Goal: Task Accomplishment & Management: Complete application form

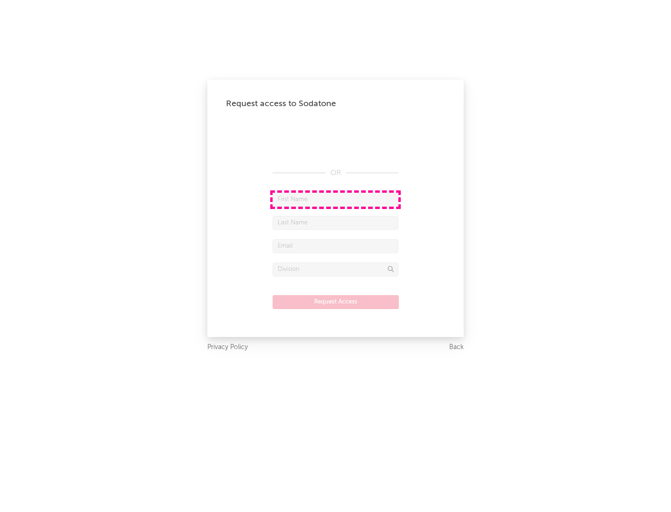
click at [335, 199] on input "text" at bounding box center [335, 200] width 126 height 14
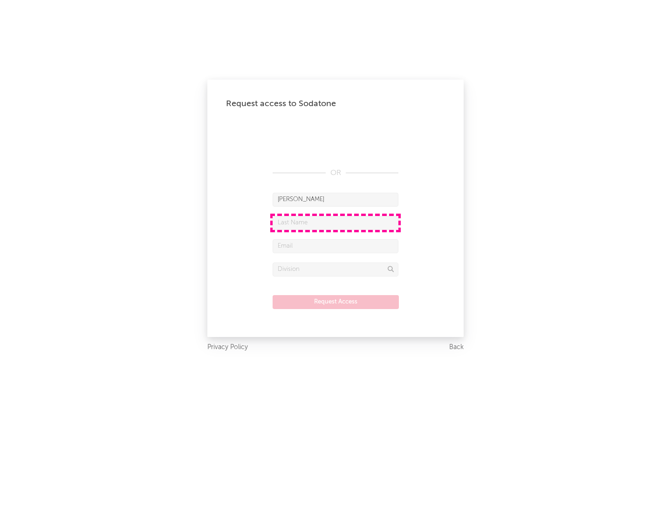
type input "[PERSON_NAME]"
click at [335, 223] on input "text" at bounding box center [335, 223] width 126 height 14
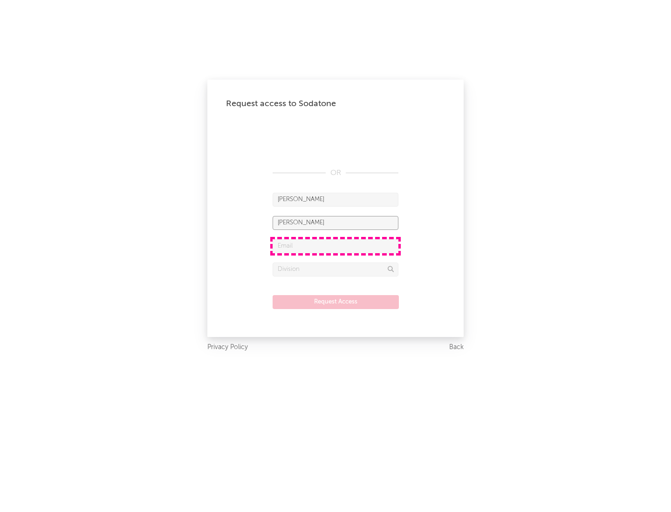
type input "[PERSON_NAME]"
click at [335, 246] on input "text" at bounding box center [335, 246] width 126 height 14
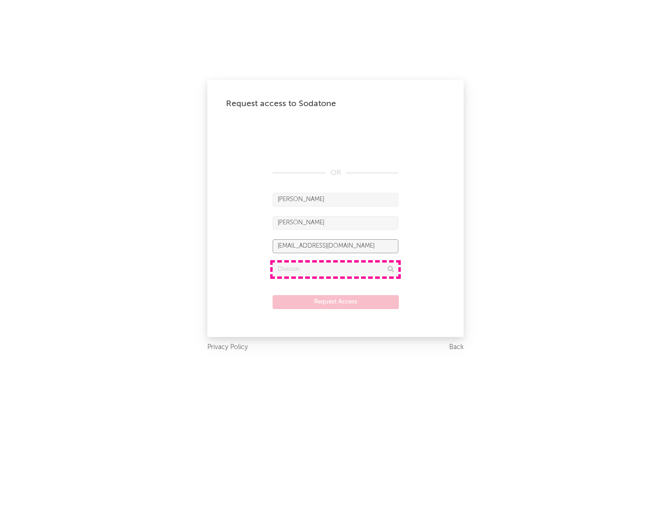
type input "[EMAIL_ADDRESS][DOMAIN_NAME]"
click at [335, 269] on input "text" at bounding box center [335, 270] width 126 height 14
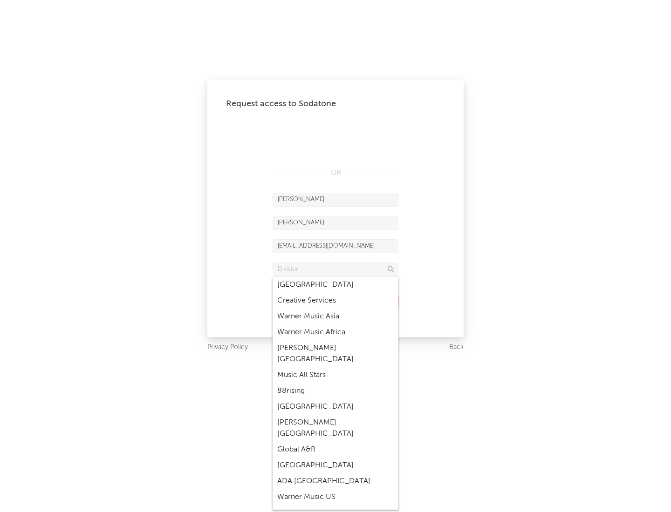
click at [333, 367] on div "Music All Stars" at bounding box center [335, 375] width 126 height 16
type input "Music All Stars"
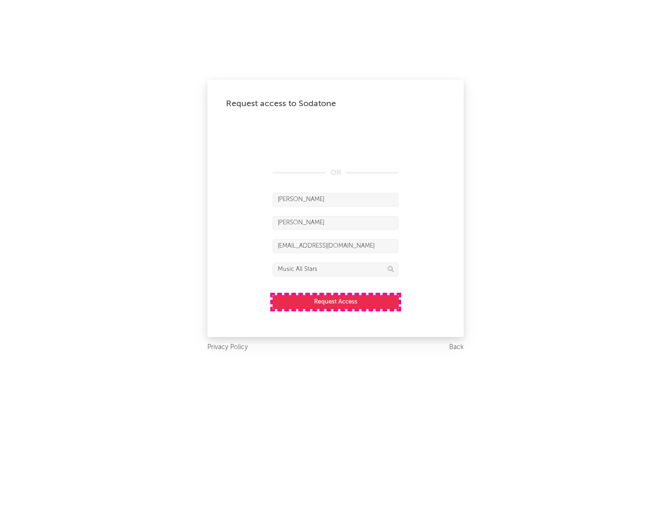
click at [335, 302] on button "Request Access" at bounding box center [335, 302] width 126 height 14
